Goal: Task Accomplishment & Management: Manage account settings

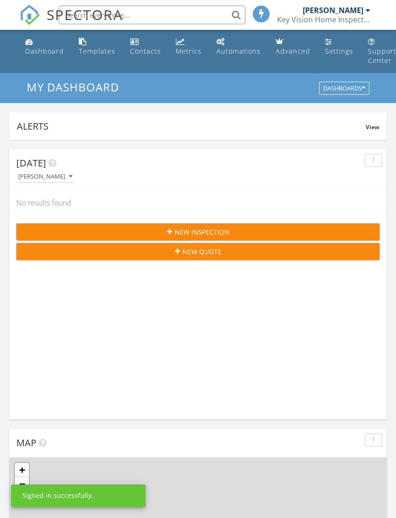
scroll to position [1594, 396]
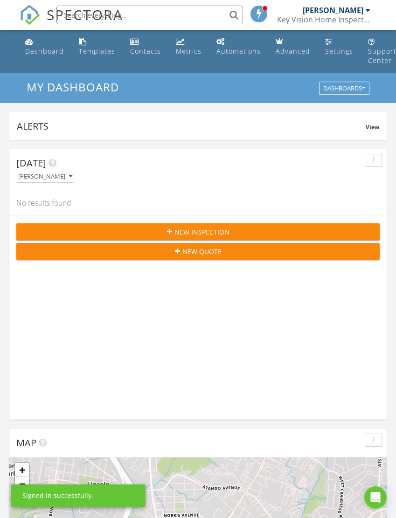
click at [327, 56] on link "Settings" at bounding box center [338, 47] width 35 height 27
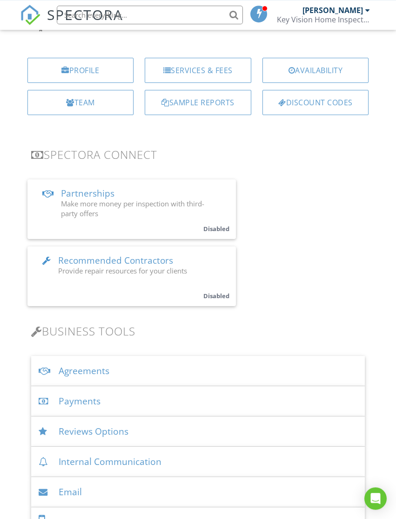
scroll to position [104, 0]
click at [271, 398] on div "Payments" at bounding box center [198, 401] width 334 height 30
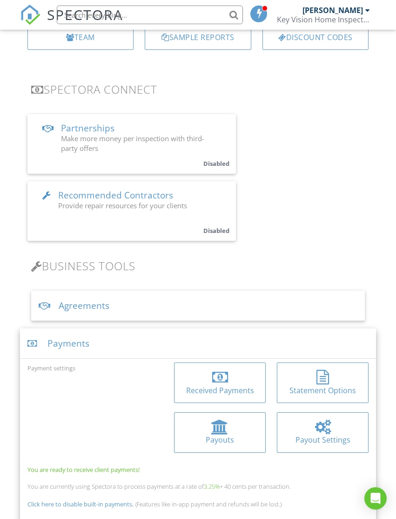
scroll to position [171, 0]
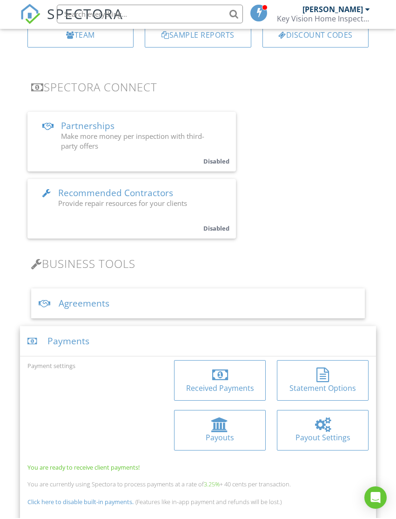
click at [226, 425] on div at bounding box center [219, 425] width 17 height 15
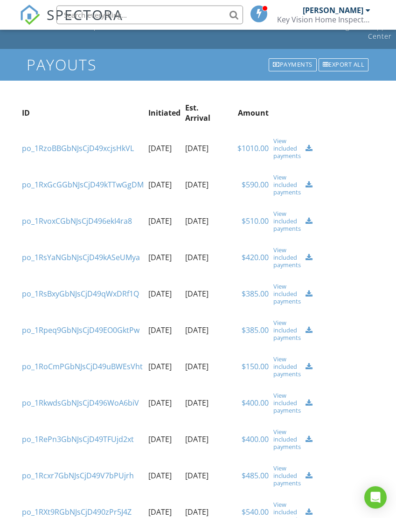
scroll to position [27, 0]
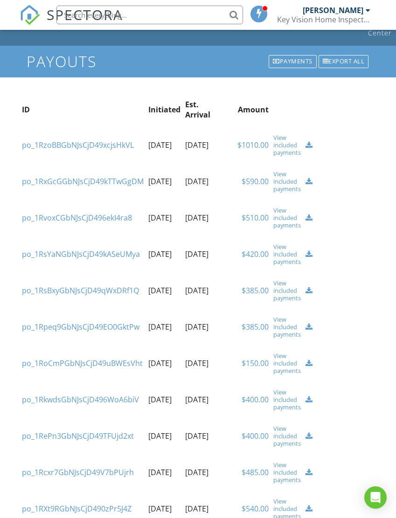
click at [283, 220] on div "View included payments" at bounding box center [286, 217] width 27 height 22
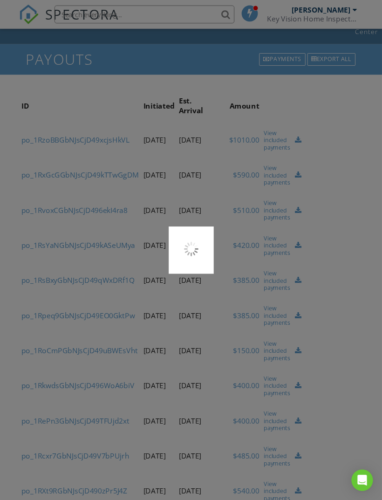
scroll to position [67, 7]
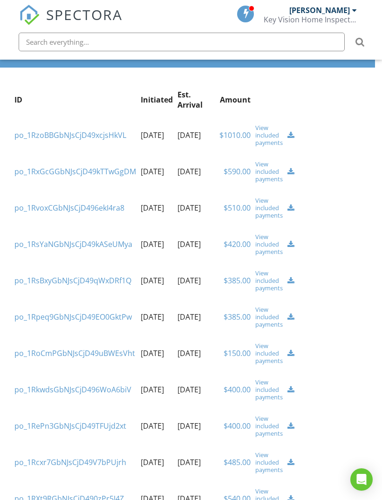
click at [267, 172] on div "View included payments" at bounding box center [268, 171] width 27 height 22
click at [268, 139] on div "View included payments" at bounding box center [268, 135] width 27 height 22
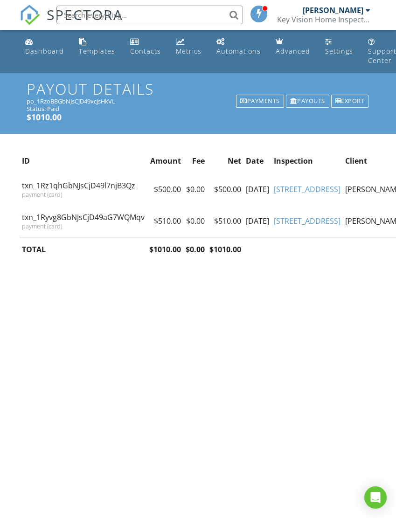
click at [113, 198] on div "payment (card)" at bounding box center [83, 194] width 123 height 7
click at [302, 194] on link "[STREET_ADDRESS]" at bounding box center [306, 189] width 67 height 10
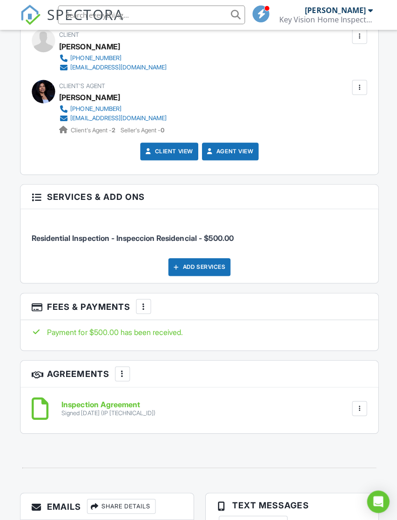
scroll to position [963, 0]
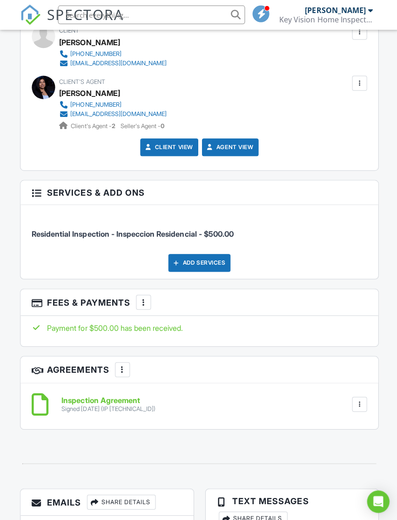
click at [148, 304] on div "More" at bounding box center [143, 300] width 15 height 15
click at [219, 331] on li "Edit Fees & Payments" at bounding box center [190, 329] width 97 height 23
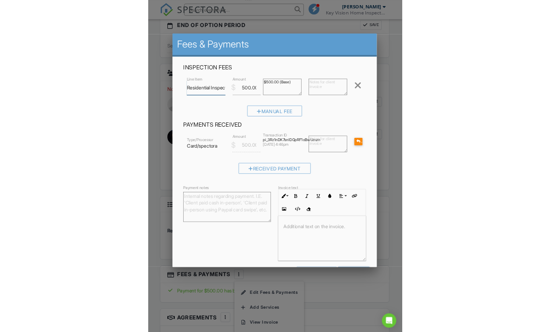
scroll to position [930, 0]
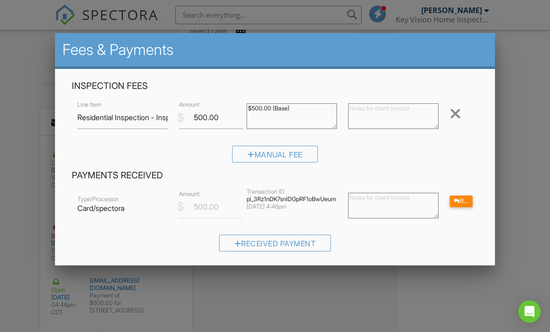
click at [397, 203] on div "Refund" at bounding box center [461, 202] width 23 height 12
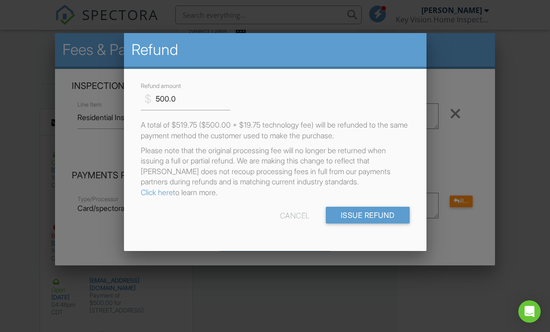
click at [371, 214] on input "Issue Refund" at bounding box center [368, 215] width 84 height 17
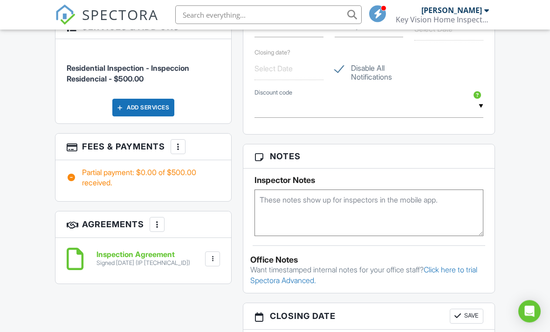
scroll to position [487, 0]
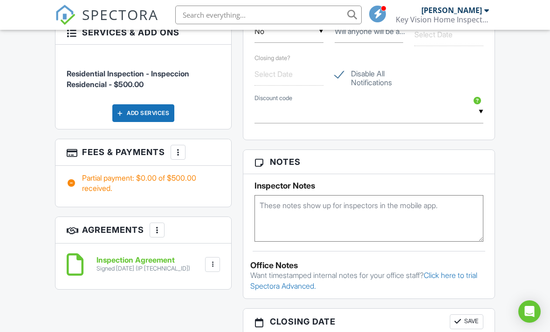
click at [178, 152] on div at bounding box center [177, 152] width 9 height 9
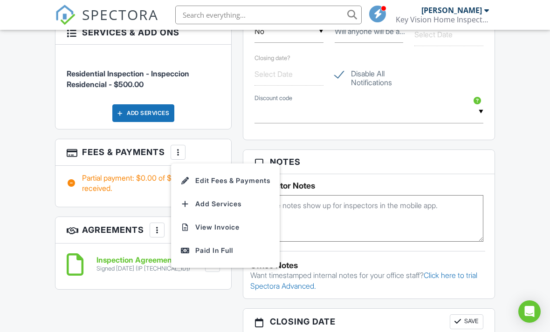
click at [213, 316] on div "Canceled Canceled At 08/23/2025 Cancelation Reason Reschedule Internal Order ID…" at bounding box center [274, 125] width 451 height 660
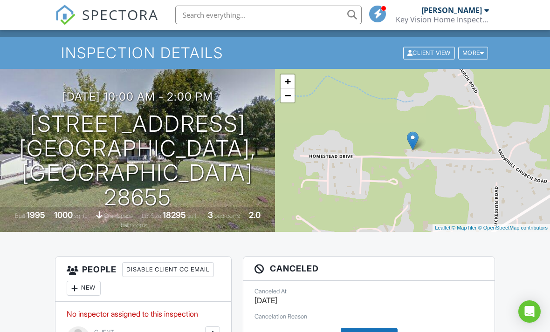
scroll to position [0, 0]
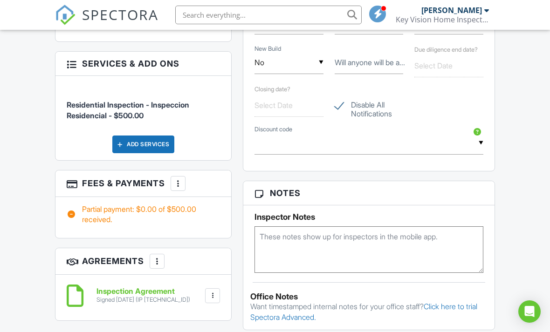
scroll to position [457, 0]
click at [180, 186] on div "More" at bounding box center [178, 183] width 15 height 15
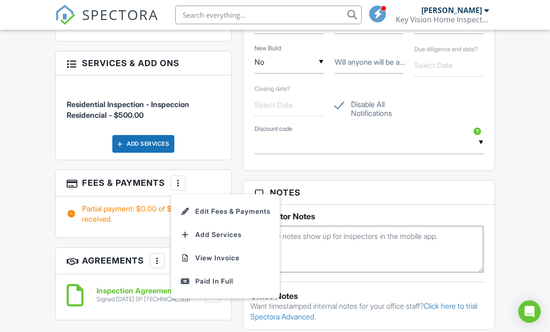
click at [194, 263] on li "View Invoice" at bounding box center [225, 257] width 97 height 23
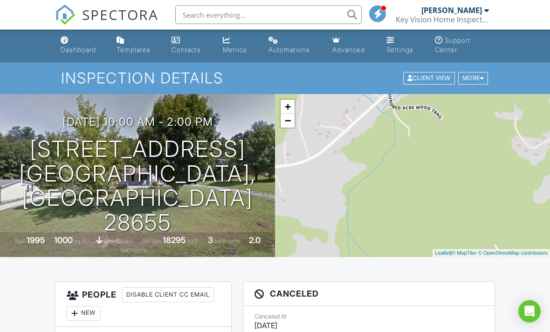
scroll to position [0, 0]
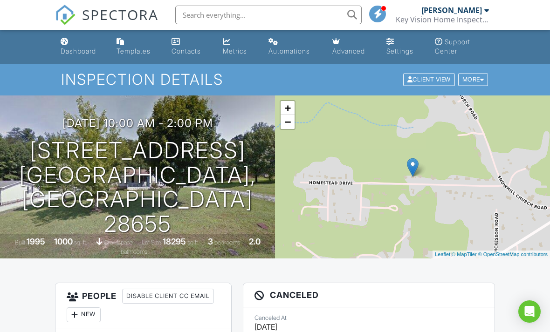
click at [389, 45] on div "Settings" at bounding box center [390, 41] width 8 height 7
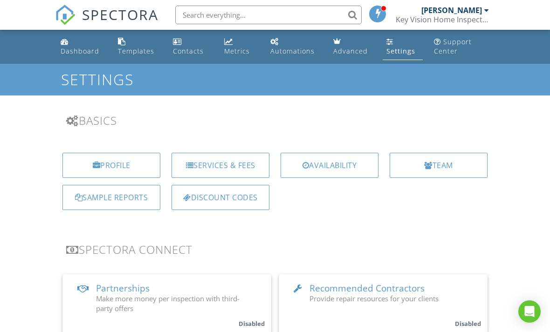
click at [468, 20] on div "Key Vision Home Inspections, LLC" at bounding box center [442, 19] width 93 height 9
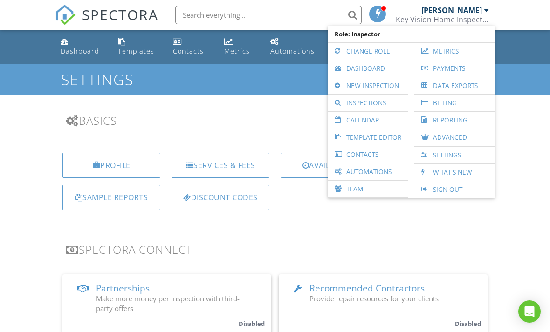
click at [453, 68] on link "Payments" at bounding box center [454, 68] width 71 height 17
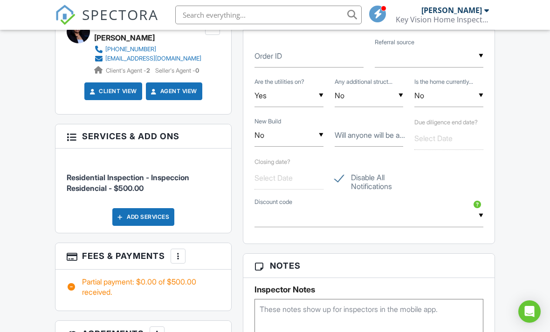
scroll to position [382, 0]
